Goal: Task Accomplishment & Management: Use online tool/utility

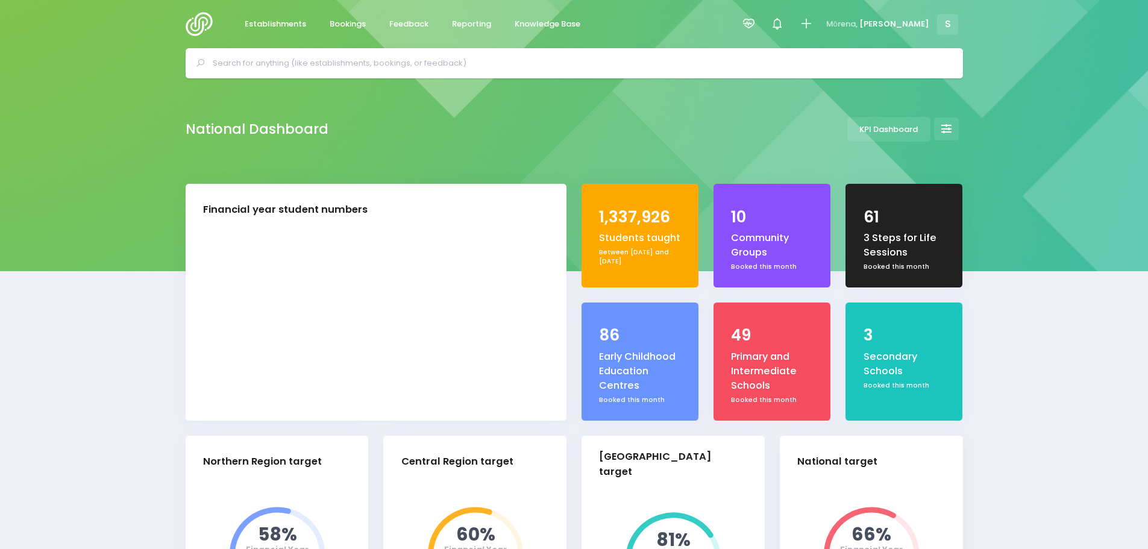
select select "5"
drag, startPoint x: 203, startPoint y: 20, endPoint x: 217, endPoint y: 56, distance: 38.2
click at [203, 20] on img at bounding box center [203, 24] width 34 height 24
select select "5"
click at [463, 28] on span "Reporting" at bounding box center [471, 24] width 39 height 12
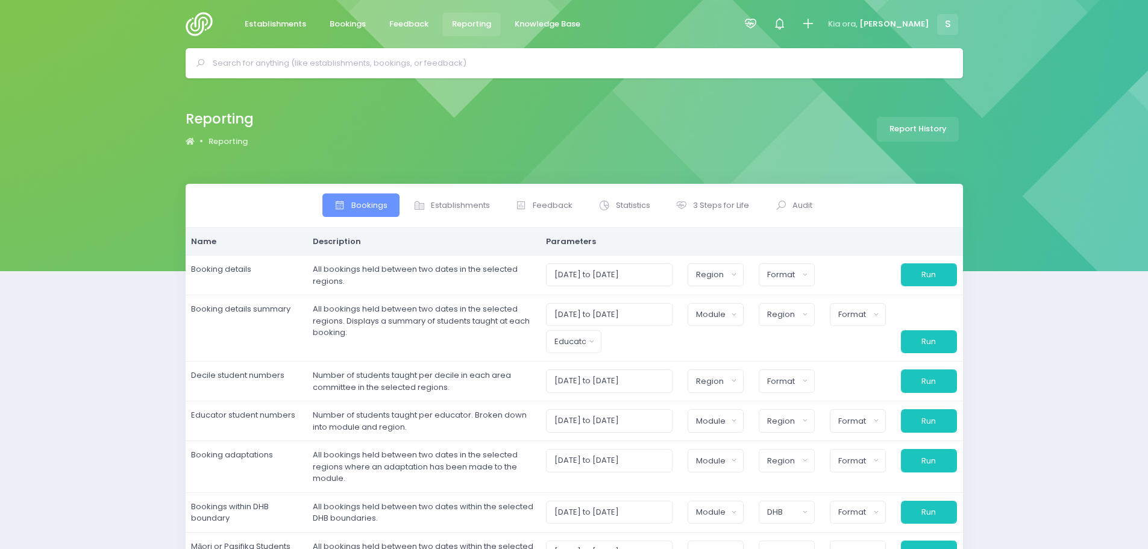
select select
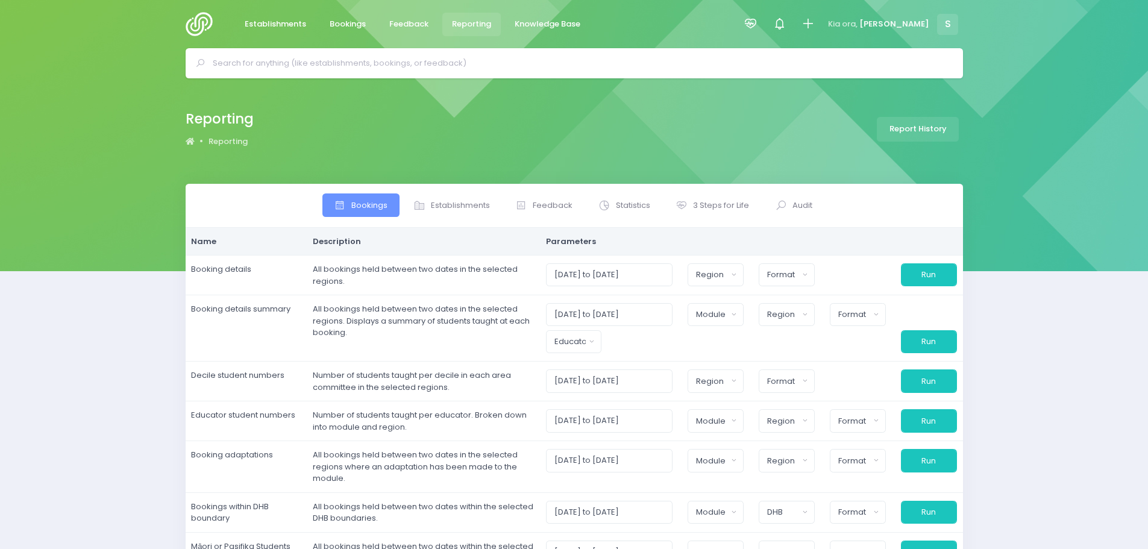
select select
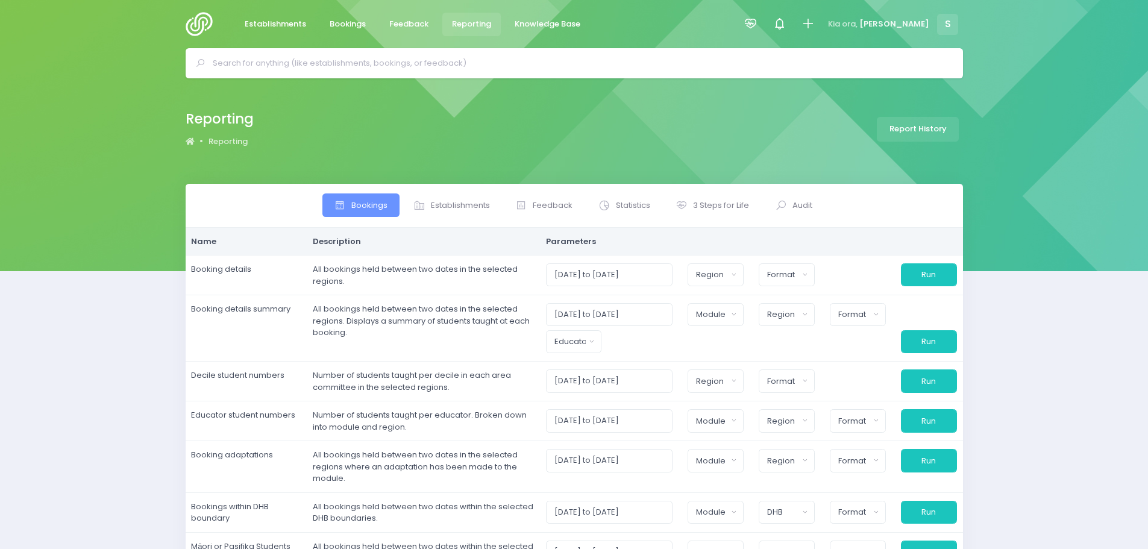
select select
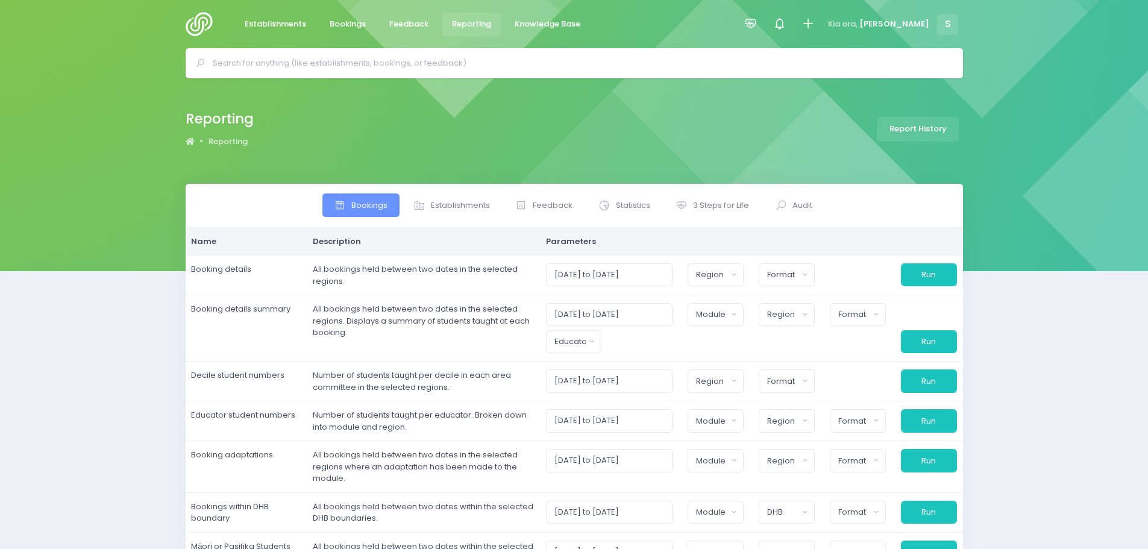
select select
click at [630, 207] on span "Statistics" at bounding box center [633, 205] width 34 height 12
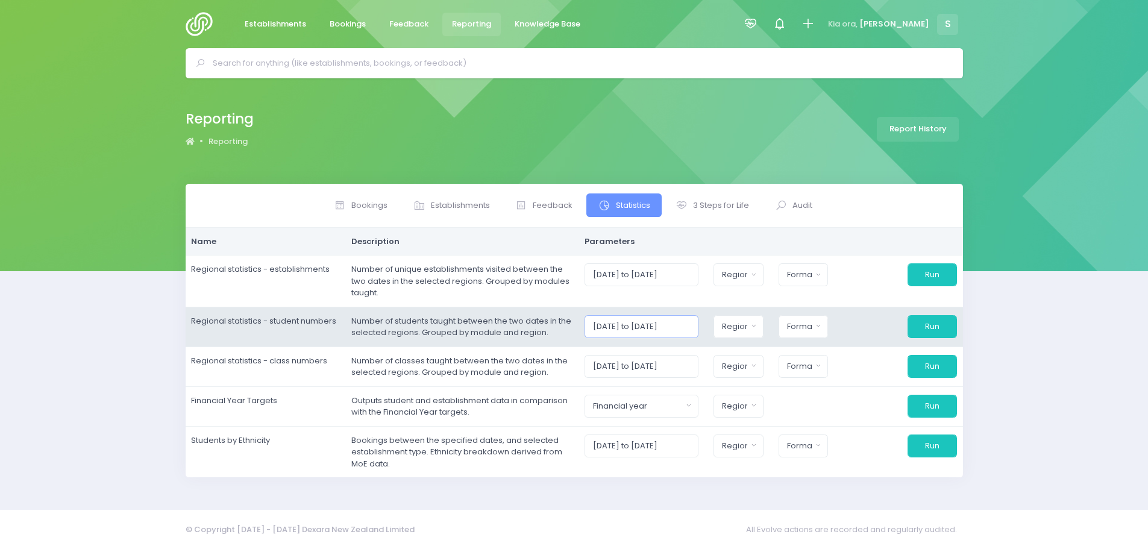
click at [638, 326] on input "[DATE] to [DATE]" at bounding box center [642, 326] width 114 height 23
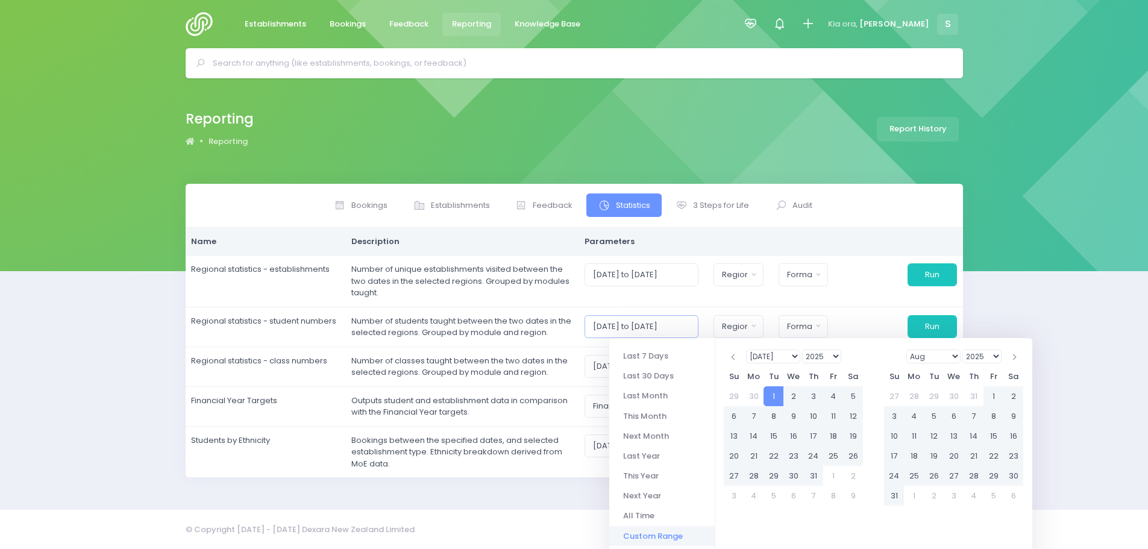
type input "[DATE] to [DATE]"
click at [955, 353] on select "Jan Feb Mar Apr May Jun [DATE] Aug Sep Oct Nov Dec" at bounding box center [933, 357] width 55 height 14
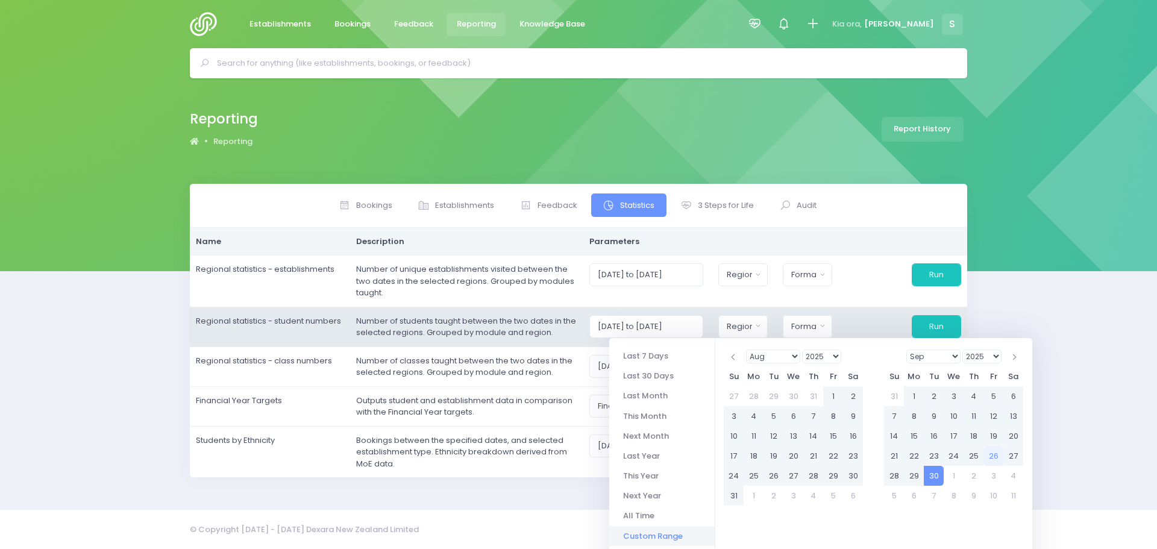
click at [847, 322] on div at bounding box center [872, 326] width 64 height 23
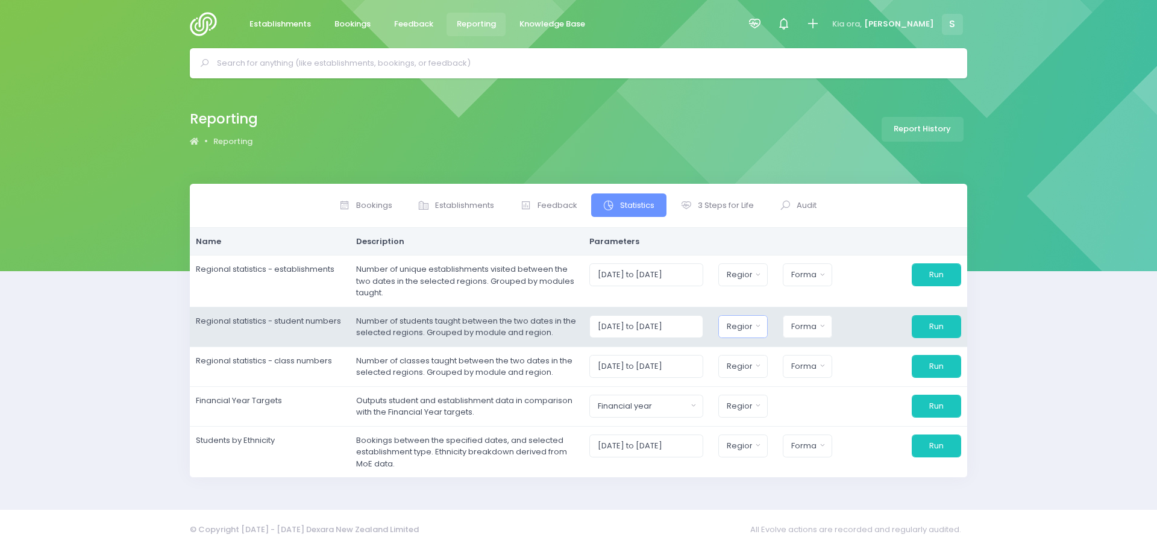
click at [736, 326] on button "Region" at bounding box center [742, 326] width 49 height 23
click at [766, 364] on button "Select All" at bounding box center [754, 358] width 55 height 20
select select "Northern"
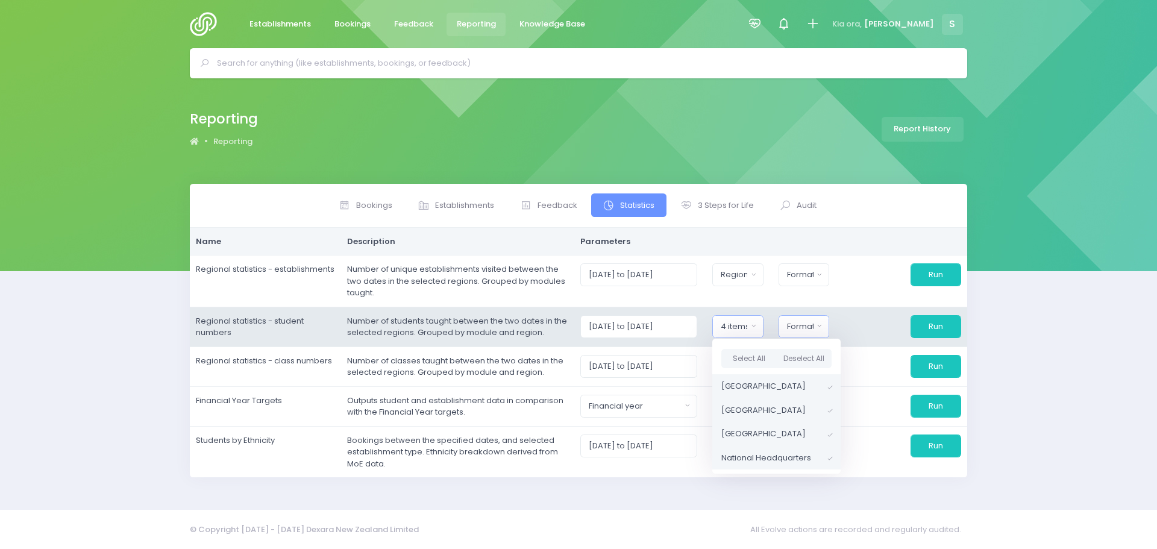
click at [807, 328] on div "Format" at bounding box center [800, 327] width 27 height 12
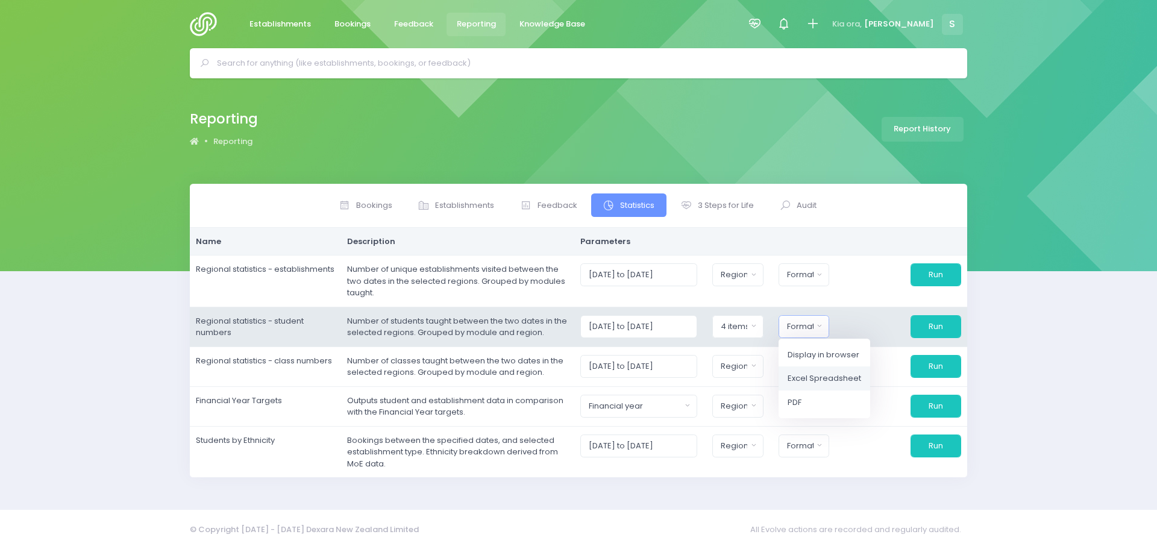
click at [822, 377] on span "Excel Spreadsheet" at bounding box center [825, 378] width 74 height 12
select select "excel"
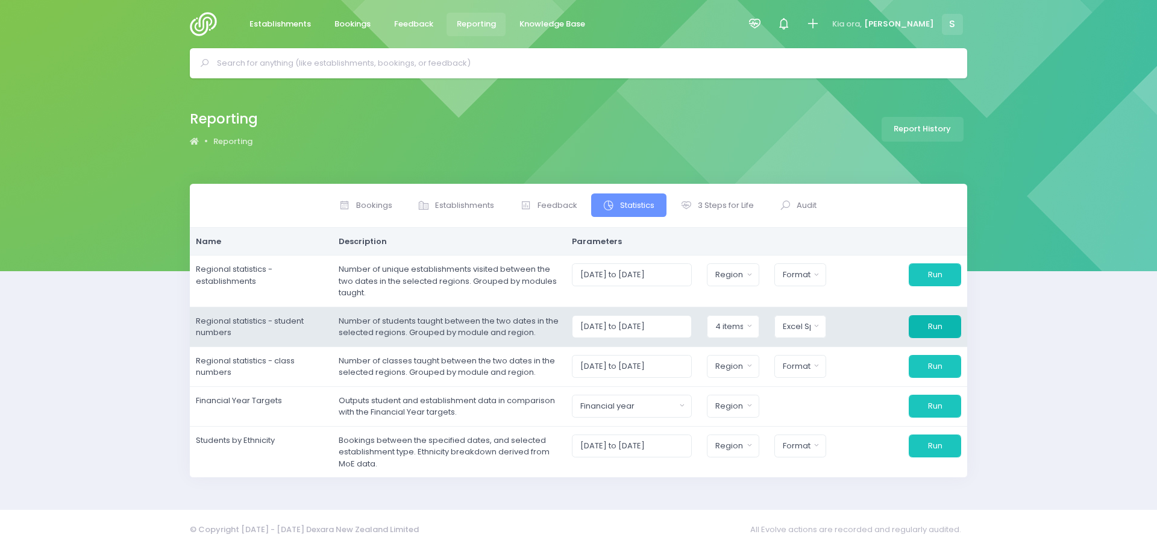
click at [938, 324] on button "Run" at bounding box center [935, 326] width 52 height 23
